Goal: Task Accomplishment & Management: Manage account settings

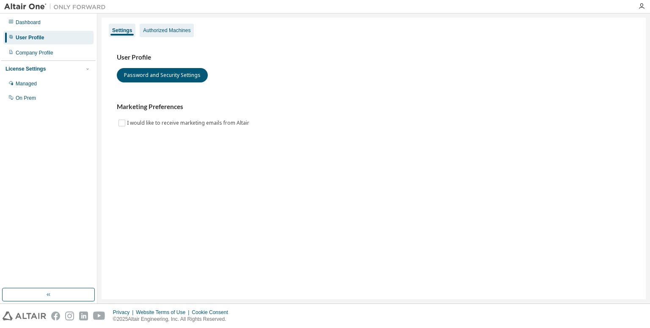
click at [171, 30] on div "Authorized Machines" at bounding box center [166, 30] width 47 height 7
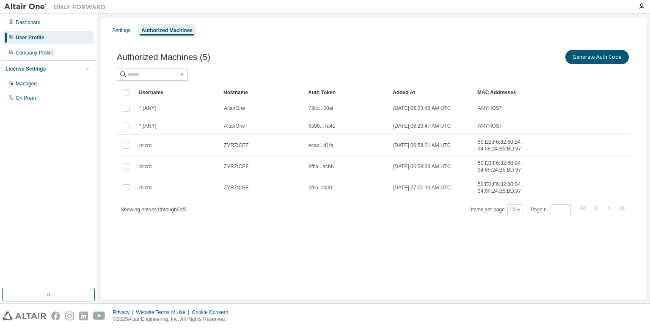
click at [119, 23] on div "Settings Authorized Machines" at bounding box center [374, 30] width 534 height 15
click at [118, 30] on div "Settings" at bounding box center [121, 30] width 18 height 7
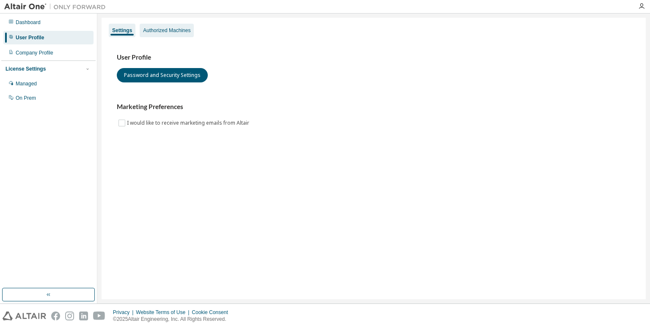
click at [171, 24] on div "Authorized Machines" at bounding box center [167, 31] width 54 height 14
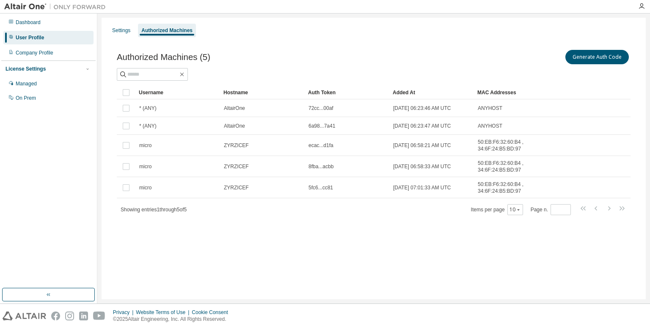
click at [135, 30] on div "Settings Authorized Machines" at bounding box center [374, 30] width 534 height 15
click at [132, 34] on div "Settings" at bounding box center [121, 31] width 25 height 14
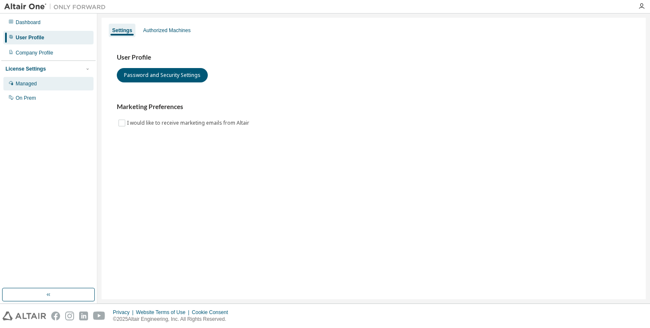
click at [52, 87] on div "Managed" at bounding box center [48, 84] width 90 height 14
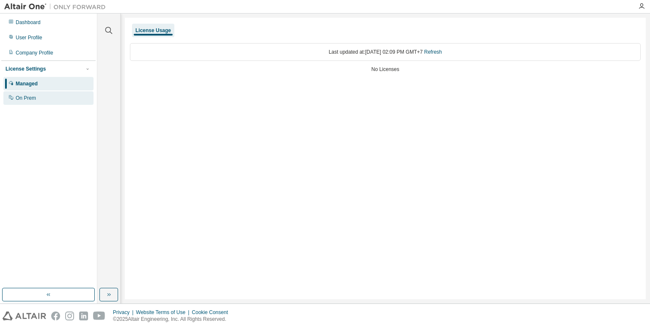
click at [49, 95] on div "On Prem" at bounding box center [48, 98] width 90 height 14
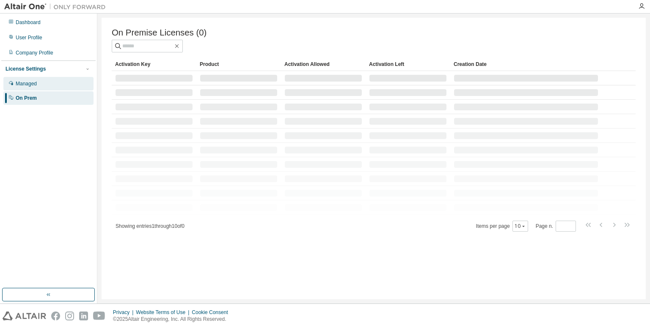
click at [54, 82] on div "Managed" at bounding box center [48, 84] width 90 height 14
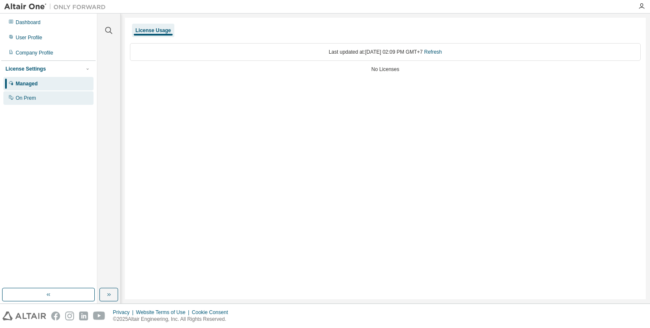
click at [51, 97] on div "On Prem" at bounding box center [48, 98] width 90 height 14
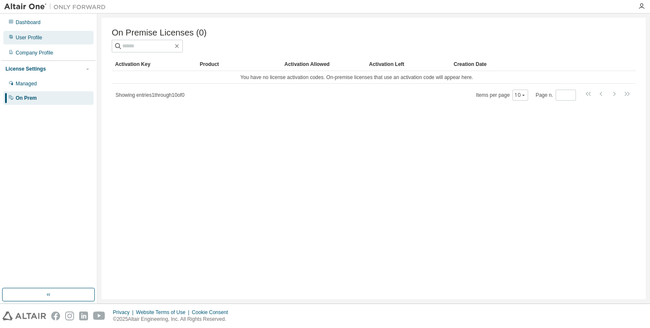
click at [62, 42] on div "User Profile" at bounding box center [48, 38] width 90 height 14
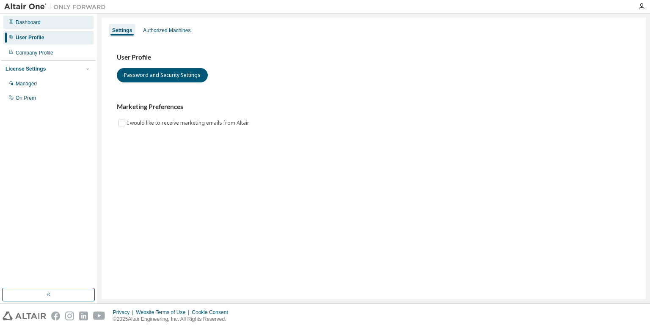
click at [60, 22] on div "Dashboard" at bounding box center [48, 23] width 90 height 14
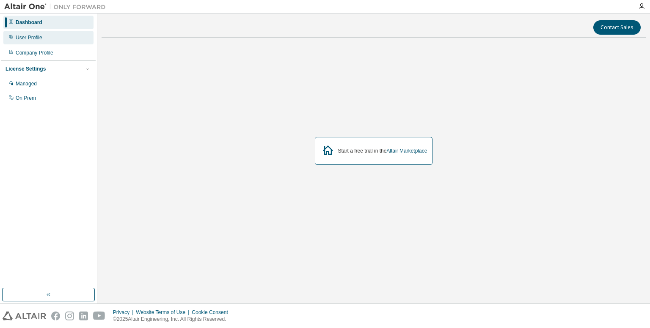
click at [55, 39] on div "User Profile" at bounding box center [48, 38] width 90 height 14
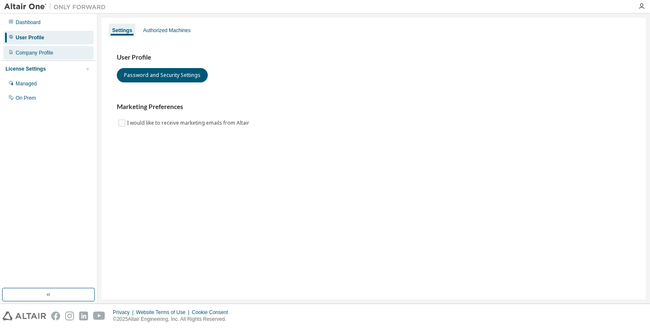
click at [59, 54] on div "Company Profile" at bounding box center [48, 53] width 90 height 14
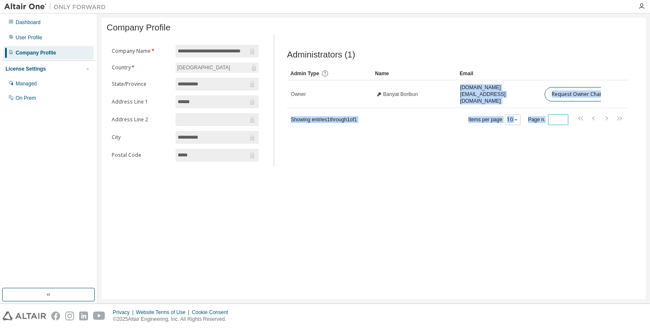
drag, startPoint x: 455, startPoint y: 96, endPoint x: 555, endPoint y: 121, distance: 103.0
click at [558, 119] on div "Admin Type Name Email Owner Banyat Boribun [DOMAIN_NAME][EMAIL_ADDRESS][DOMAIN_…" at bounding box center [457, 96] width 341 height 59
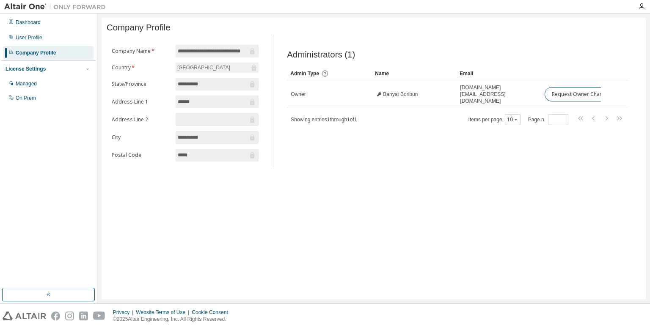
click at [547, 140] on div "Administrators (1) Clear Load Save Save As Field Operator Value Select filter S…" at bounding box center [457, 103] width 361 height 127
drag, startPoint x: 425, startPoint y: 95, endPoint x: 606, endPoint y: 111, distance: 181.8
click at [614, 107] on div "Admin Type Name Email Owner Banyat Boribun [DOMAIN_NAME][EMAIL_ADDRESS][DOMAIN_…" at bounding box center [457, 96] width 341 height 59
click at [461, 157] on div "Administrators (1) Clear Load Save Save As Field Operator Value Select filter S…" at bounding box center [457, 103] width 361 height 127
click at [51, 38] on div "User Profile" at bounding box center [48, 38] width 90 height 14
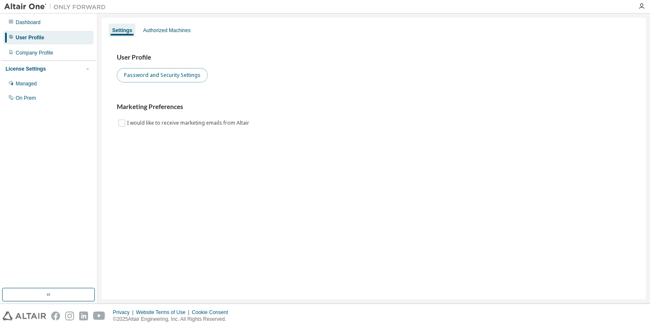
click at [160, 71] on button "Password and Security Settings" at bounding box center [162, 75] width 91 height 14
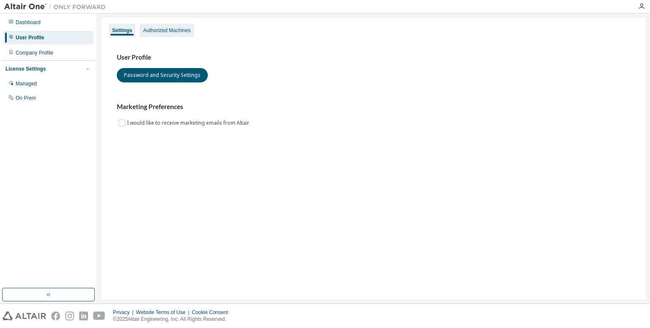
click at [157, 34] on div "Authorized Machines" at bounding box center [167, 31] width 54 height 14
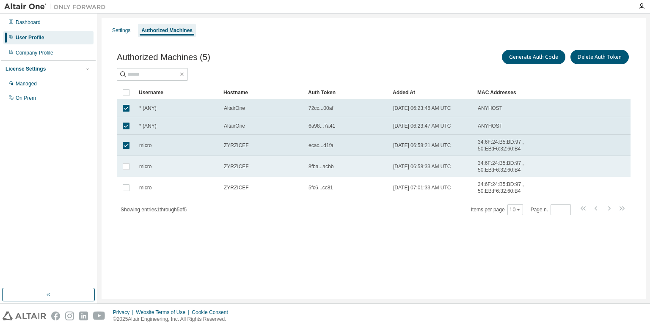
click at [127, 174] on td at bounding box center [126, 166] width 19 height 21
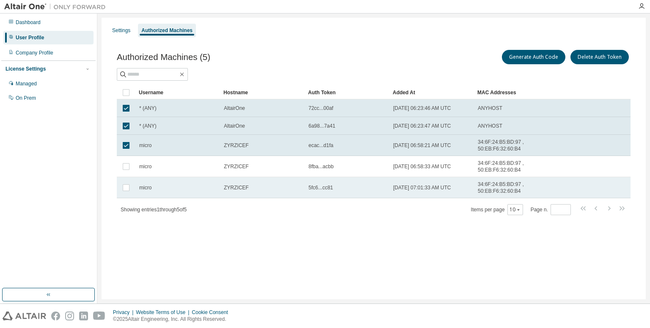
click at [126, 180] on td at bounding box center [126, 187] width 19 height 21
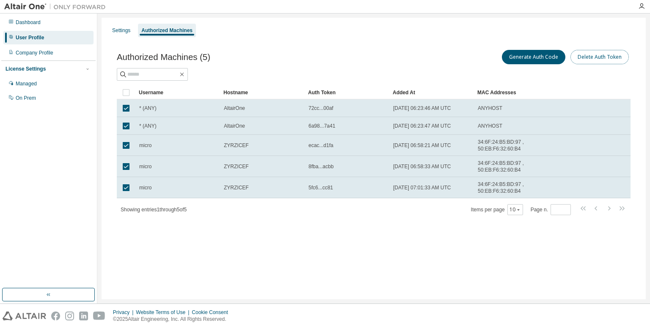
click at [601, 57] on button "Delete Auth Token" at bounding box center [599, 57] width 58 height 14
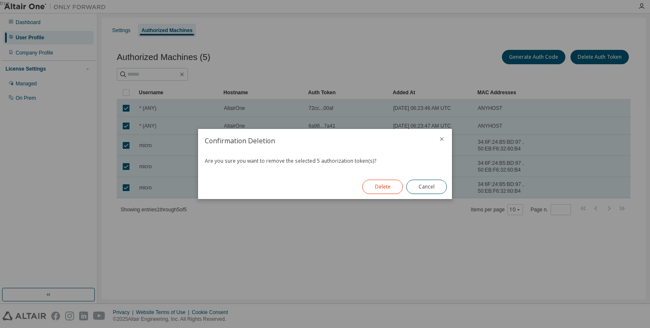
click at [372, 191] on button "Delete" at bounding box center [382, 187] width 41 height 14
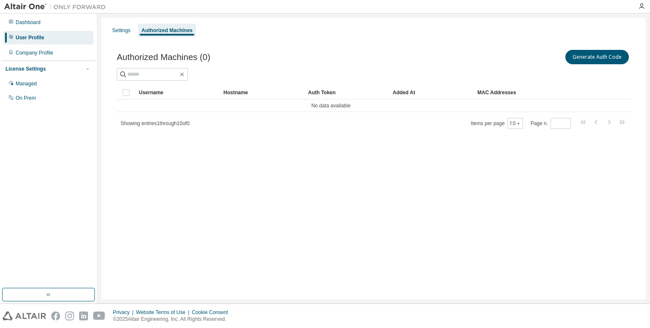
click at [345, 215] on div "Settings Authorized Machines Authorized Machines (0) Generate Auth Code Clear L…" at bounding box center [374, 159] width 544 height 282
click at [462, 237] on div "Settings Authorized Machines Authorized Machines (0) Generate Auth Code Clear L…" at bounding box center [374, 159] width 544 height 282
click at [607, 60] on button "Generate Auth Code" at bounding box center [596, 57] width 63 height 14
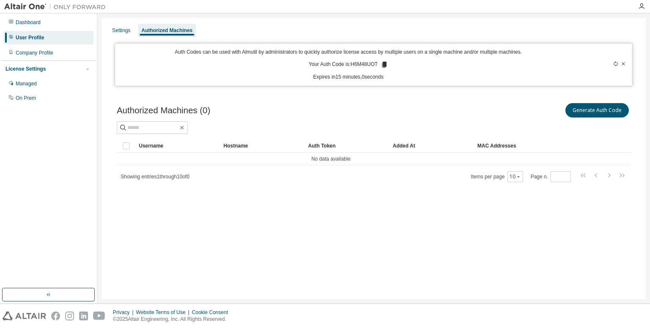
click at [384, 65] on icon at bounding box center [384, 65] width 5 height 6
click at [298, 78] on p "Expires in 14 minutes, 58 seconds" at bounding box center [348, 77] width 456 height 7
click at [412, 267] on div "Settings Authorized Machines Auth Codes can be used with Almutil by administrat…" at bounding box center [374, 159] width 544 height 282
click at [289, 224] on div "Settings Authorized Machines Auth Codes can be used with Almutil by administrat…" at bounding box center [374, 159] width 544 height 282
click at [382, 250] on div "Settings Authorized Machines Auth Codes can be used with Almutil by administrat…" at bounding box center [374, 159] width 544 height 282
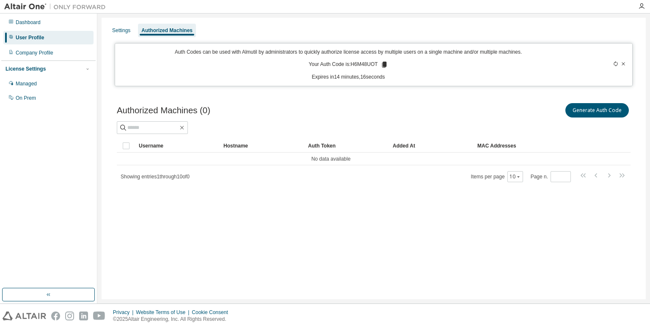
drag, startPoint x: 362, startPoint y: 180, endPoint x: 360, endPoint y: 184, distance: 4.4
click at [360, 183] on div "Authorized Machines (0) Generate Auth Code Clear Load Save Save As Field Operat…" at bounding box center [374, 147] width 534 height 113
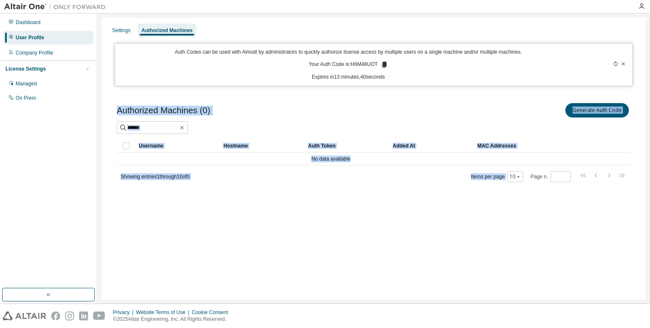
click at [495, 242] on div "Settings Authorized Machines Auth Codes can be used with Almutil by administrat…" at bounding box center [374, 159] width 544 height 282
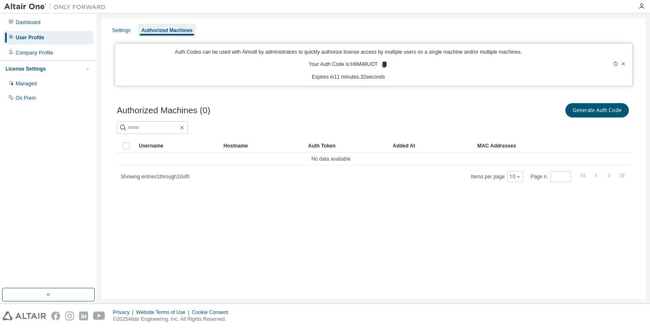
click at [625, 64] on icon at bounding box center [623, 63] width 5 height 5
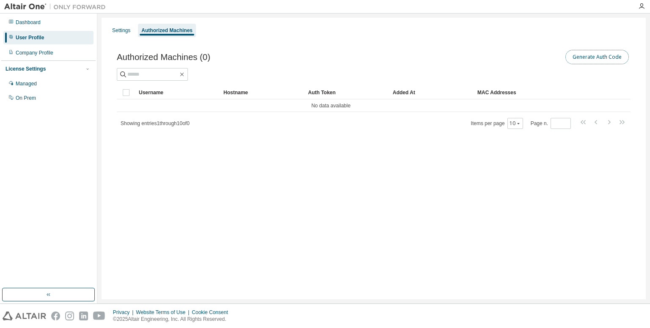
click at [585, 56] on button "Generate Auth Code" at bounding box center [596, 57] width 63 height 14
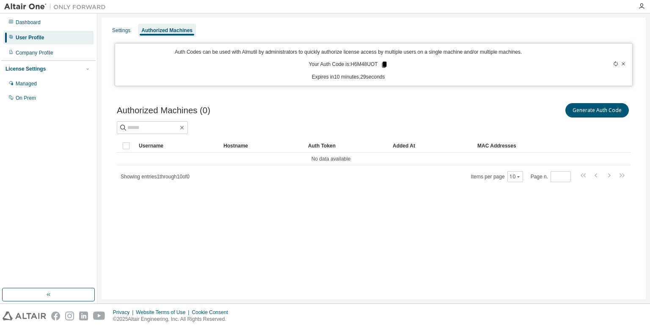
click at [384, 65] on icon at bounding box center [384, 65] width 5 height 6
click at [420, 77] on p "Expires in 10 minutes, 27 seconds" at bounding box center [348, 77] width 456 height 7
click at [618, 66] on div at bounding box center [601, 65] width 51 height 32
click at [616, 65] on icon at bounding box center [615, 63] width 5 height 5
click at [615, 66] on icon at bounding box center [615, 63] width 4 height 5
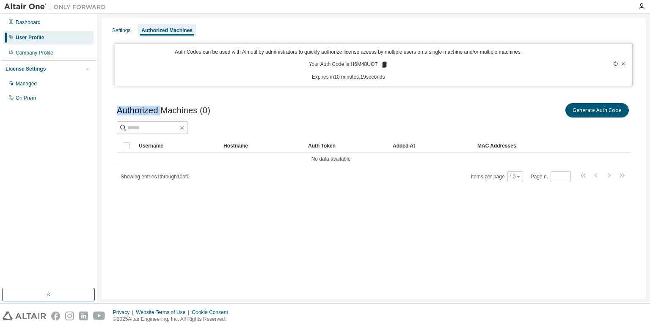
click at [615, 66] on icon at bounding box center [615, 63] width 4 height 5
drag, startPoint x: 414, startPoint y: 46, endPoint x: 390, endPoint y: 48, distance: 23.4
click at [413, 46] on div "Auth Codes can be used with Almutil by administrators to quickly authorize lice…" at bounding box center [374, 64] width 518 height 43
click at [384, 64] on icon at bounding box center [384, 65] width 5 height 6
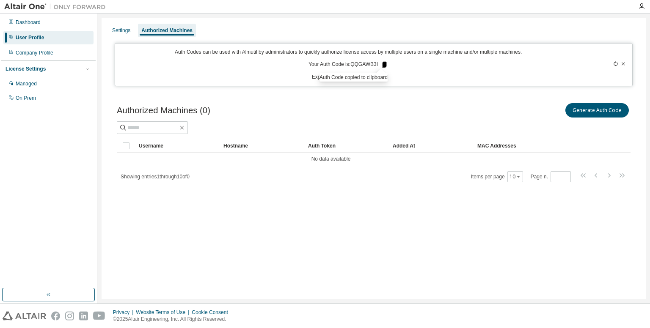
click at [384, 64] on icon at bounding box center [384, 65] width 5 height 6
click at [408, 65] on div "Auth Codes can be used with Almutil by administrators to quickly authorize lice…" at bounding box center [348, 65] width 456 height 32
click at [387, 63] on div "Auth Codes can be used with Almutil by administrators to quickly authorize lice…" at bounding box center [348, 65] width 456 height 32
click at [384, 66] on icon at bounding box center [384, 65] width 5 height 6
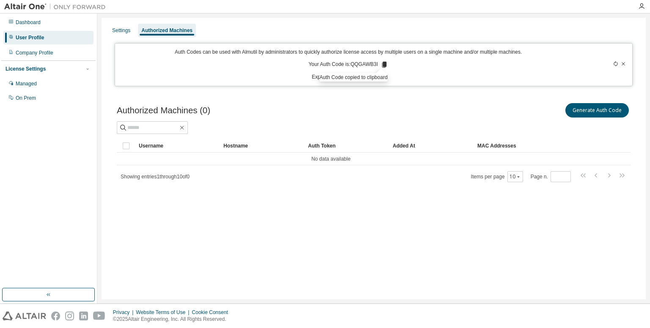
click at [429, 59] on div "Auth Codes can be used with Almutil by administrators to quickly authorize lice…" at bounding box center [348, 65] width 456 height 32
click at [381, 63] on icon at bounding box center [384, 65] width 8 height 8
click at [384, 63] on icon at bounding box center [384, 65] width 5 height 6
click at [615, 64] on icon at bounding box center [615, 63] width 5 height 5
click at [382, 66] on icon at bounding box center [383, 65] width 5 height 6
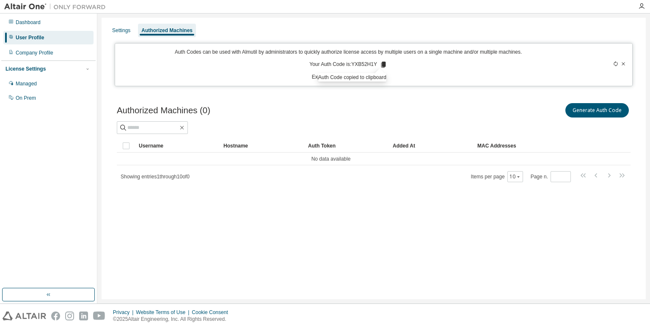
drag, startPoint x: 19, startPoint y: 83, endPoint x: 64, endPoint y: 68, distance: 47.8
click at [64, 68] on div "License Settings" at bounding box center [48, 69] width 86 height 8
click at [615, 64] on icon at bounding box center [615, 63] width 5 height 5
click at [384, 68] on icon at bounding box center [385, 65] width 8 height 8
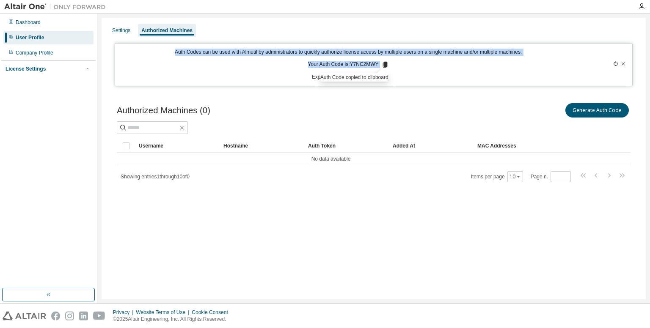
drag, startPoint x: 347, startPoint y: 58, endPoint x: 171, endPoint y: 50, distance: 176.2
click at [171, 50] on div "Auth Codes can be used with Almutil by administrators to quickly authorize lice…" at bounding box center [348, 65] width 456 height 32
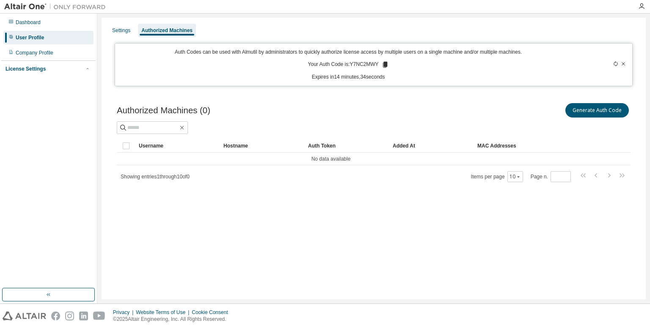
click at [232, 41] on div "Settings Authorized Machines Auth Codes can be used with Almutil by administrat…" at bounding box center [374, 159] width 544 height 282
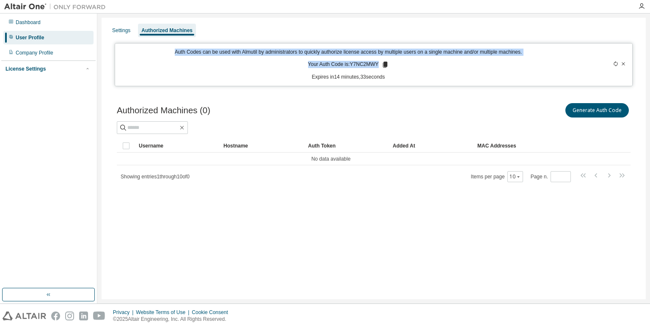
drag, startPoint x: 168, startPoint y: 55, endPoint x: 423, endPoint y: 66, distance: 254.5
click at [423, 66] on div "Auth Codes can be used with Almutil by administrators to quickly authorize lice…" at bounding box center [348, 65] width 456 height 32
copy div "Auth Codes can be used with Almutil by administrators to quickly authorize lice…"
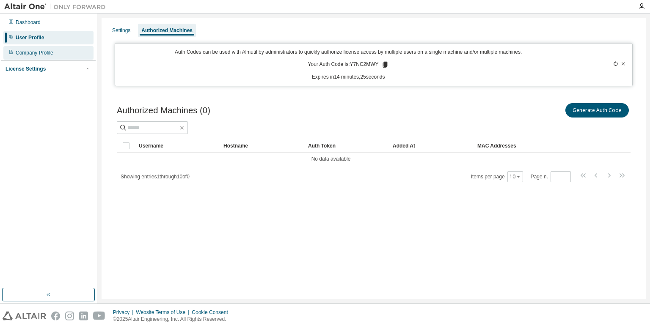
click at [41, 55] on div "Company Profile" at bounding box center [35, 52] width 38 height 7
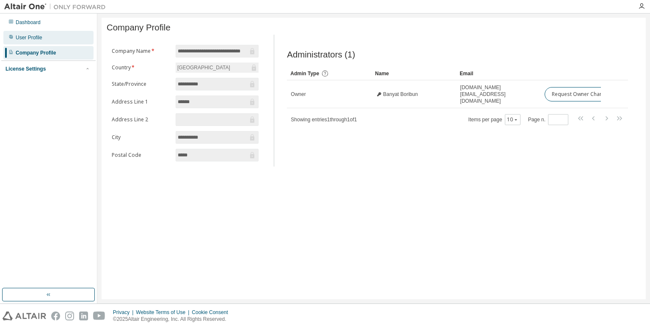
click at [46, 39] on div "User Profile" at bounding box center [48, 38] width 90 height 14
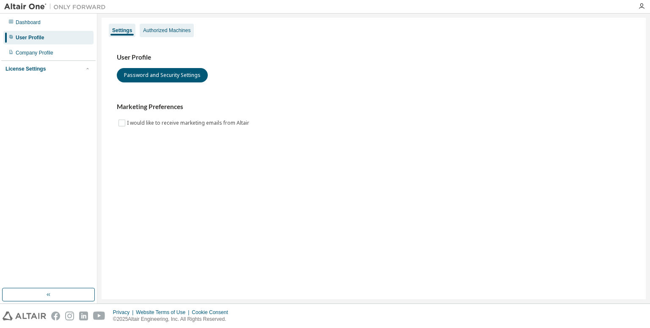
click at [176, 26] on div "Authorized Machines" at bounding box center [167, 31] width 54 height 14
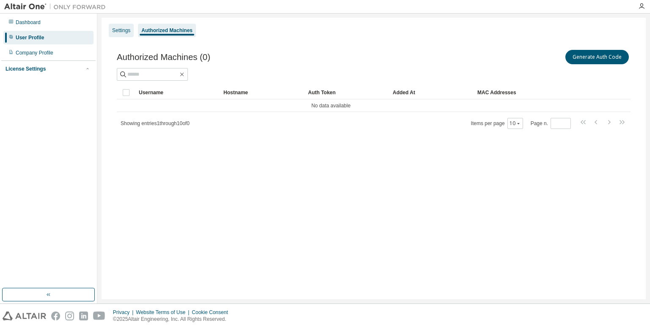
click at [112, 28] on div "Settings" at bounding box center [121, 31] width 25 height 14
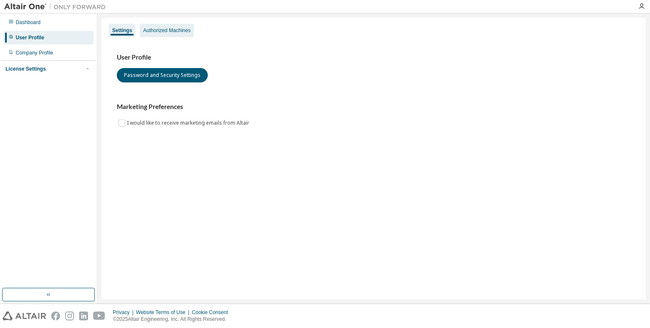
click at [142, 28] on div "Authorized Machines" at bounding box center [167, 31] width 54 height 14
click at [49, 93] on div "On Prem" at bounding box center [48, 98] width 90 height 14
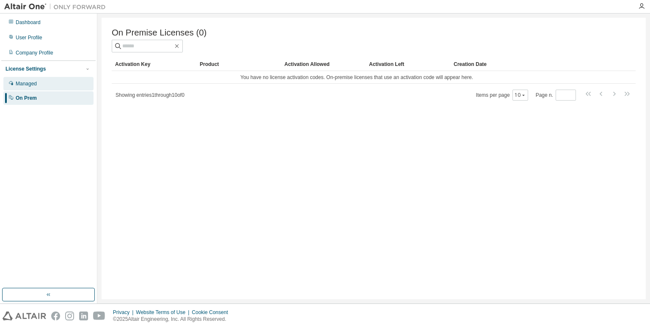
click at [53, 83] on div "Managed" at bounding box center [48, 84] width 90 height 14
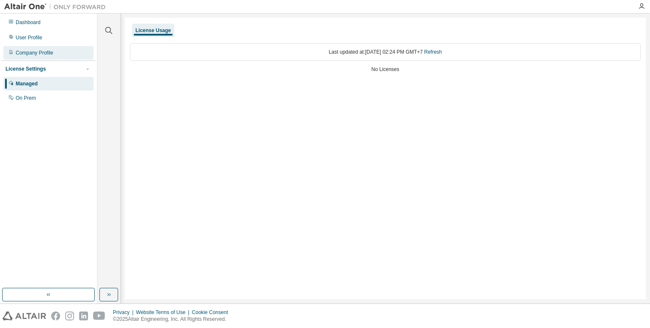
click at [57, 53] on div "Company Profile" at bounding box center [48, 53] width 90 height 14
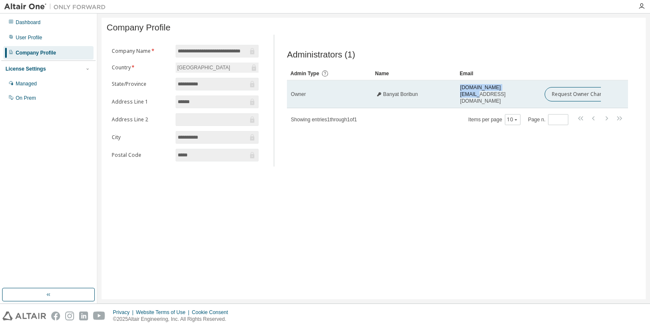
drag, startPoint x: 484, startPoint y: 96, endPoint x: 418, endPoint y: 89, distance: 66.7
click at [418, 87] on tr "Owner Banyat Boribun banyat.bo@udru.ac.th Request Owner Change" at bounding box center [457, 94] width 341 height 28
click at [453, 95] on td "Banyat Boribun" at bounding box center [413, 94] width 85 height 28
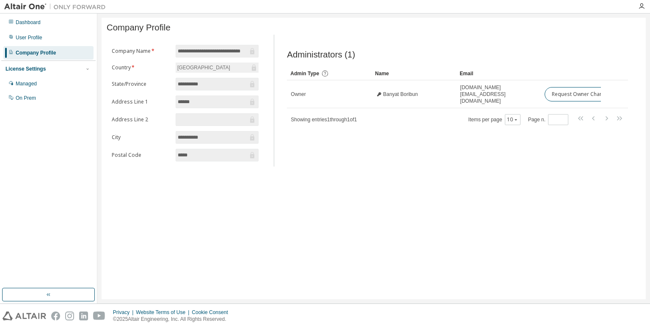
click at [308, 233] on div "**********" at bounding box center [374, 159] width 544 height 282
drag, startPoint x: 284, startPoint y: 58, endPoint x: 400, endPoint y: 59, distance: 115.5
click at [400, 59] on div "Administrators (1) Clear Load Save Save As Field Operator Value Select filter S…" at bounding box center [457, 103] width 361 height 127
click at [377, 56] on div "Administrators (1)" at bounding box center [457, 55] width 341 height 10
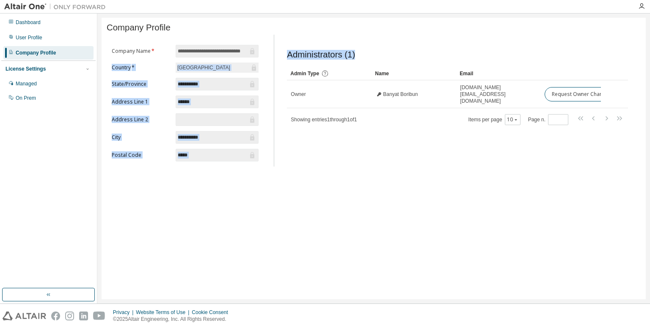
drag, startPoint x: 332, startPoint y: 55, endPoint x: 253, endPoint y: 55, distance: 78.3
click at [253, 55] on div "**********" at bounding box center [374, 101] width 534 height 132
click at [356, 60] on div "Administrators (1)" at bounding box center [457, 55] width 341 height 10
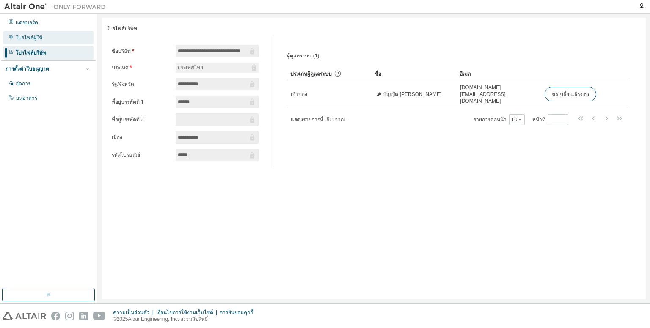
click at [44, 34] on div "โปรไฟล์ผู้ใช้" at bounding box center [48, 38] width 90 height 14
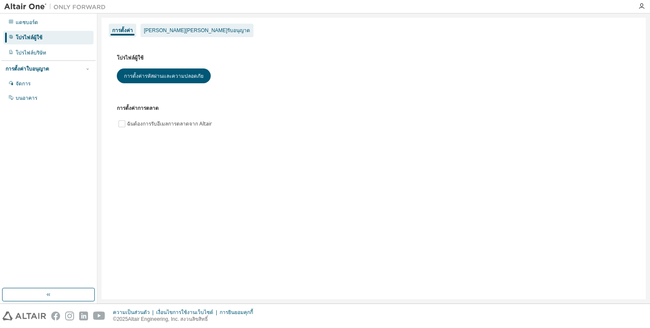
click at [186, 29] on font "เครื่องจักรที่ได้รับอนุญาต" at bounding box center [197, 30] width 106 height 6
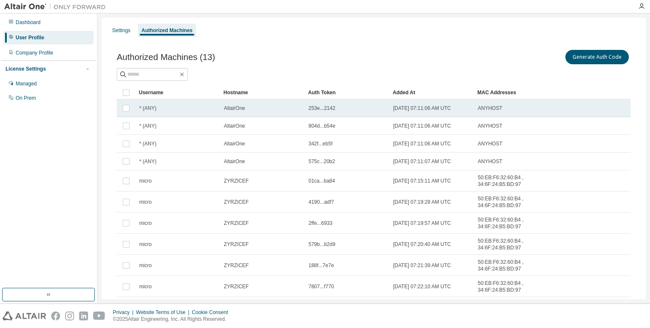
click at [327, 107] on span "253e...2142" at bounding box center [321, 108] width 27 height 7
click at [329, 107] on span "253e...2142" at bounding box center [321, 108] width 27 height 7
click at [204, 102] on td "* (ANY)" at bounding box center [177, 108] width 85 height 18
drag, startPoint x: 335, startPoint y: 107, endPoint x: 295, endPoint y: 105, distance: 39.8
click at [295, 105] on tr "* (ANY) AltairOne 253e...2142 2025-09-01 07:11:06 AM UTC ANYHOST" at bounding box center [374, 108] width 514 height 18
